Goal: Transaction & Acquisition: Purchase product/service

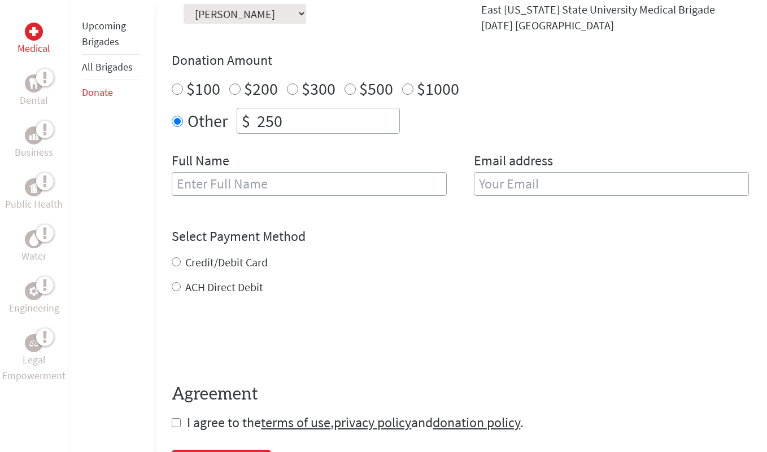
scroll to position [462, 0]
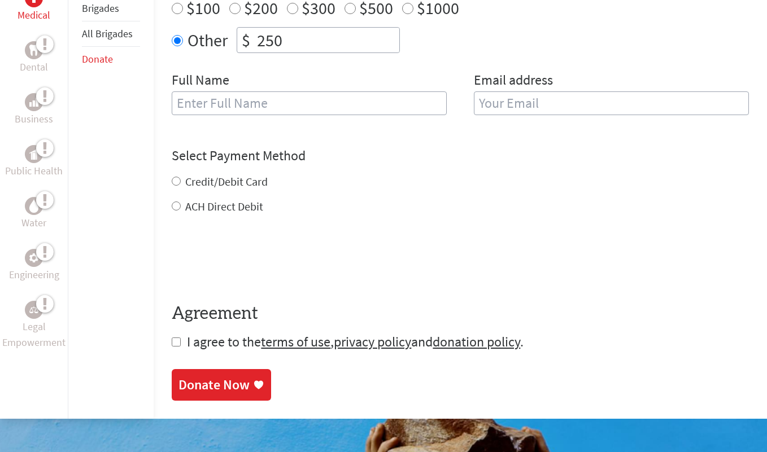
click at [255, 107] on input "text" at bounding box center [309, 103] width 275 height 24
type input "[PERSON_NAME]"
click at [568, 108] on input "email" at bounding box center [611, 103] width 275 height 24
type input "[EMAIL_ADDRESS][DOMAIN_NAME]"
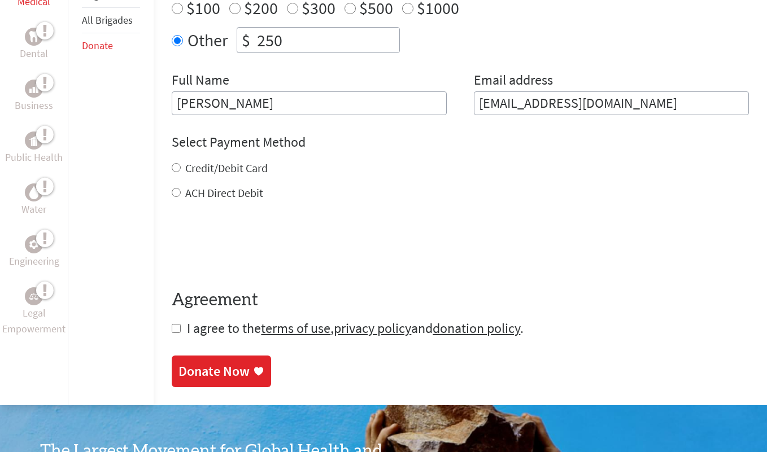
click at [199, 184] on div "Credit/Debit Card ACH Direct Debit" at bounding box center [460, 180] width 577 height 41
click at [197, 173] on label "Credit/Debit Card" at bounding box center [226, 168] width 82 height 14
click at [181, 172] on input "Credit/Debit Card" at bounding box center [176, 167] width 9 height 9
radio input "true"
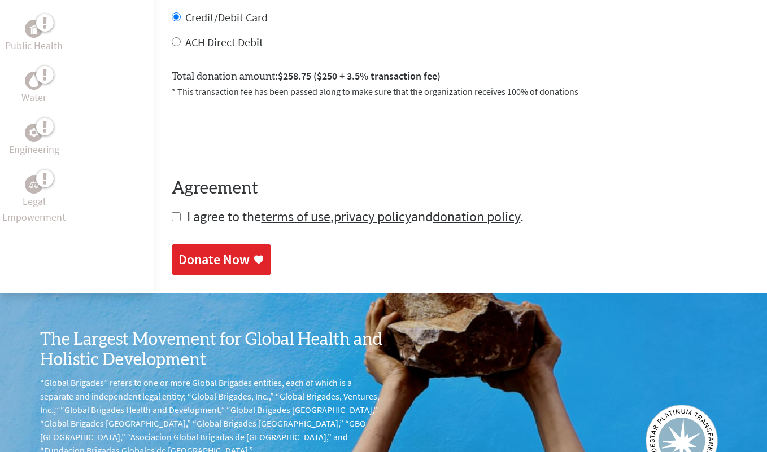
scroll to position [613, 0]
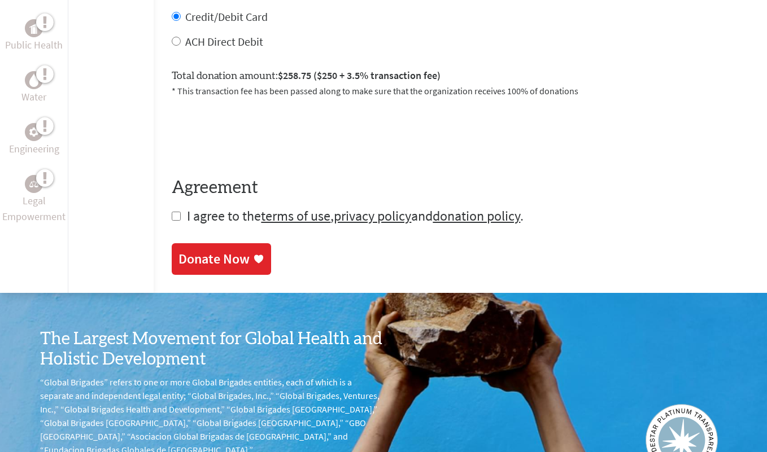
click at [174, 218] on input "checkbox" at bounding box center [176, 216] width 9 height 9
checkbox input "true"
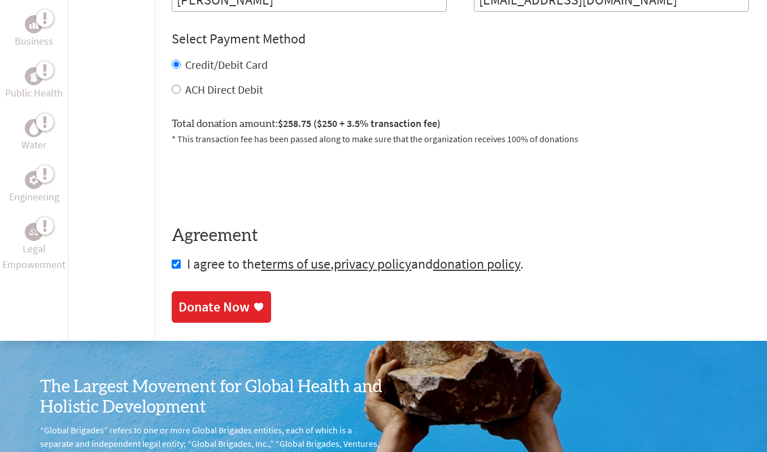
scroll to position [568, 0]
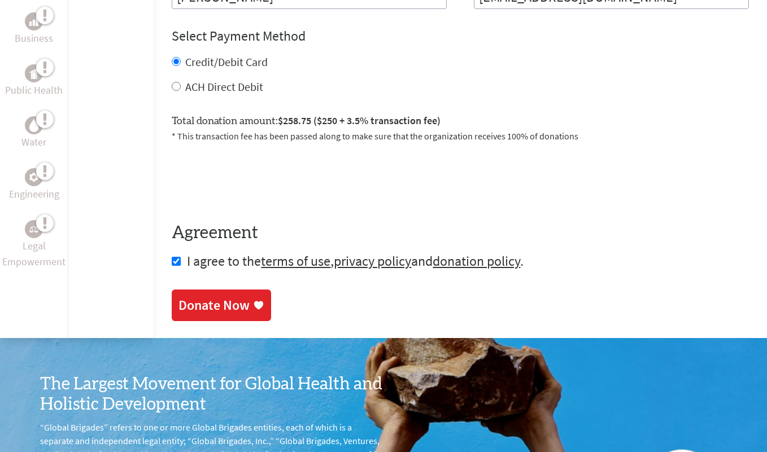
click at [216, 294] on link "Donate Now" at bounding box center [221, 306] width 99 height 32
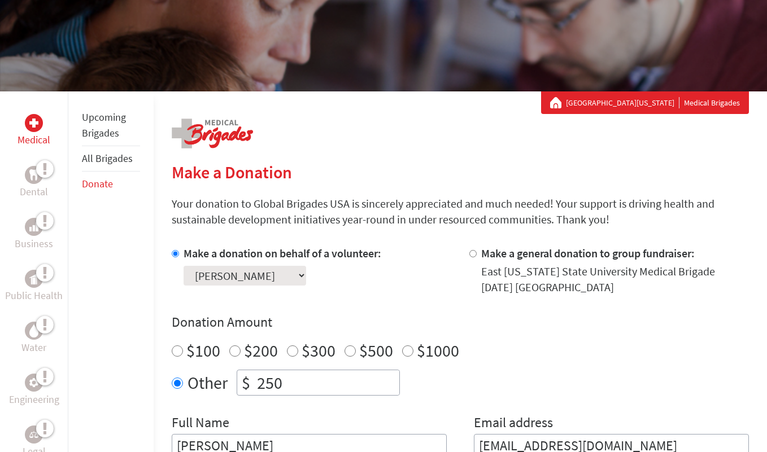
scroll to position [278, 0]
